Goal: Information Seeking & Learning: Check status

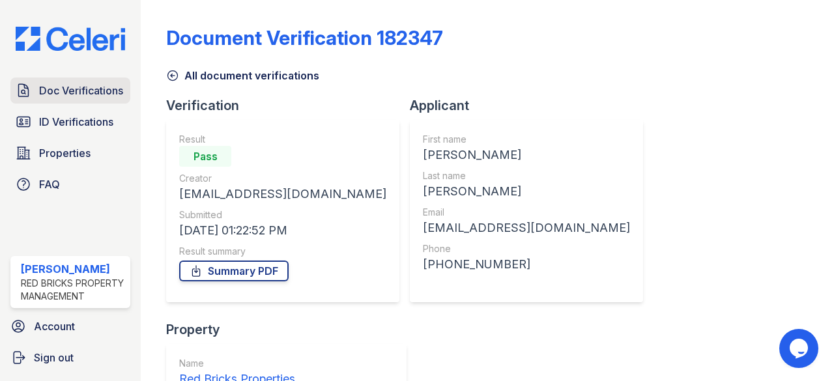
click at [76, 89] on span "Doc Verifications" at bounding box center [81, 91] width 84 height 16
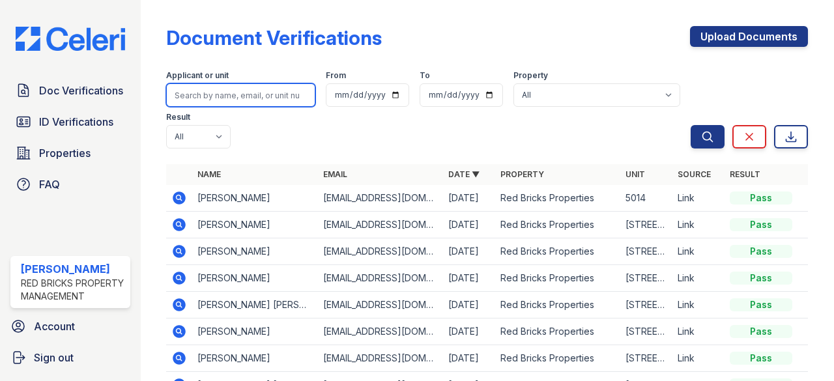
click at [234, 97] on input "search" at bounding box center [240, 94] width 149 height 23
paste input "Damares"
type input "Damares"
click at [691, 125] on button "Search" at bounding box center [708, 136] width 34 height 23
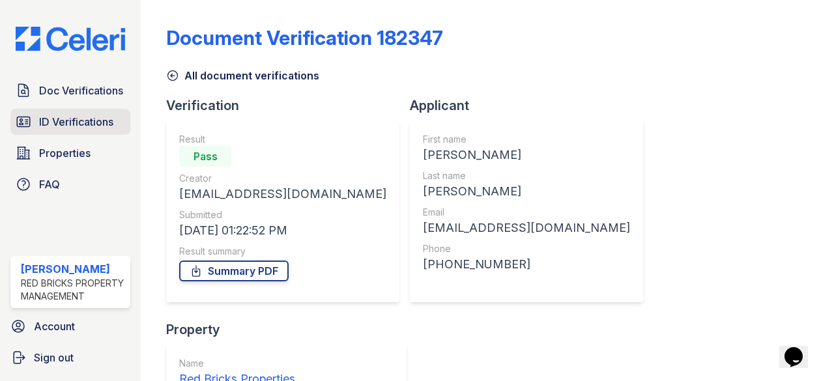
click at [81, 114] on span "ID Verifications" at bounding box center [76, 122] width 74 height 16
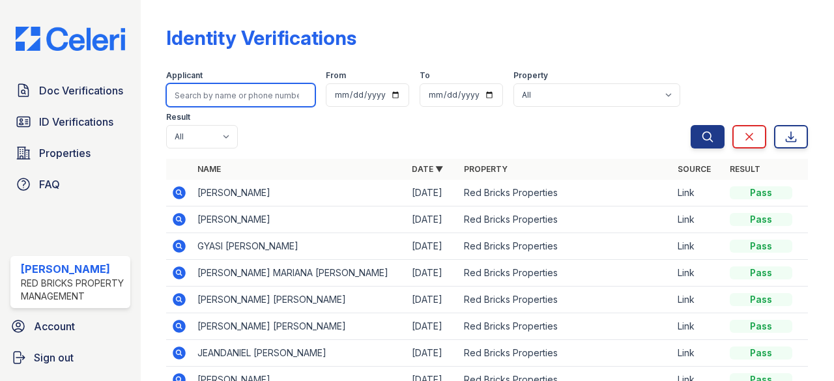
click at [219, 102] on input "search" at bounding box center [240, 94] width 149 height 23
paste input "Damares"
type input "Damares"
click at [691, 125] on button "Search" at bounding box center [708, 136] width 34 height 23
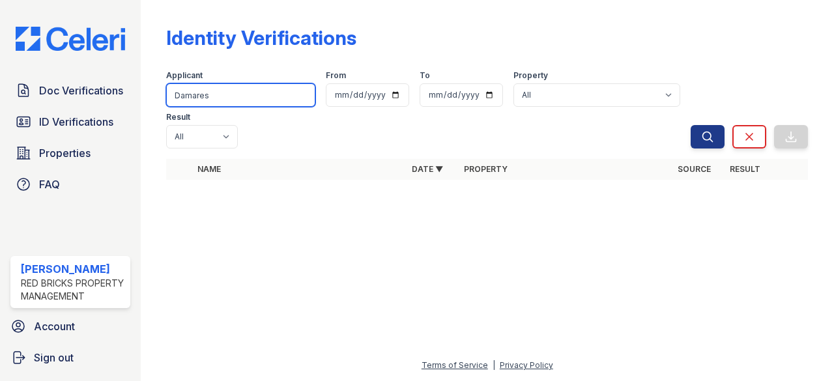
click at [227, 94] on input "Damares" at bounding box center [240, 94] width 149 height 23
click at [691, 125] on button "Search" at bounding box center [708, 136] width 34 height 23
